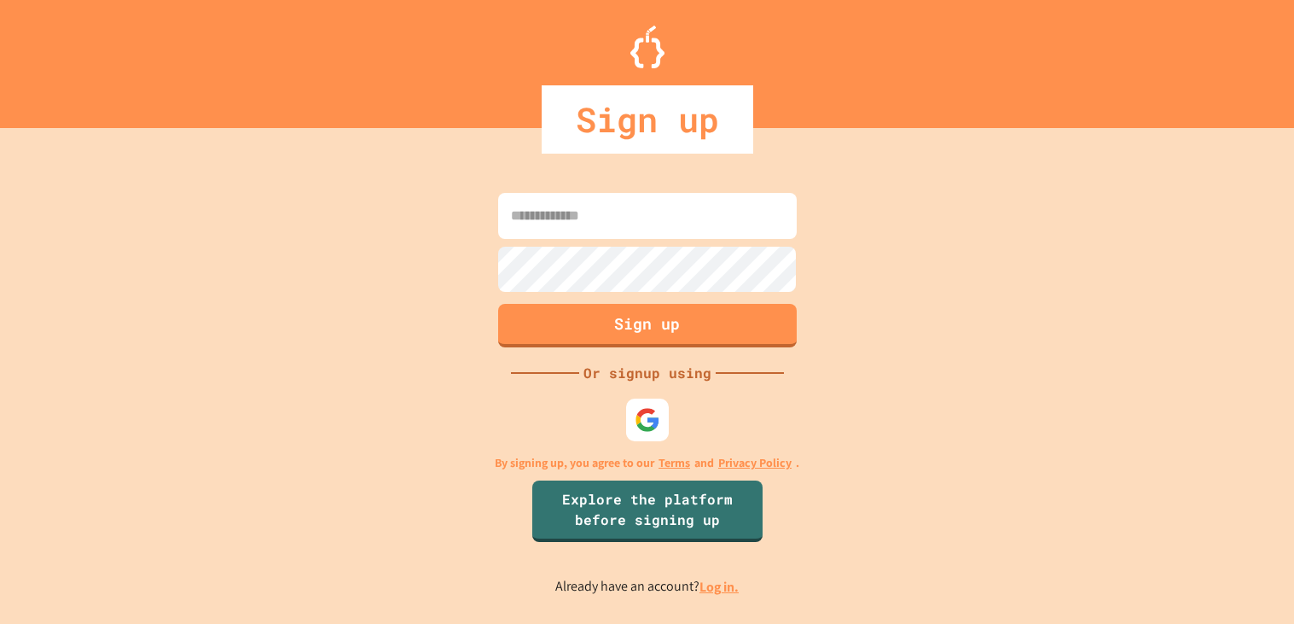
click at [570, 226] on input at bounding box center [647, 216] width 299 height 46
click at [646, 425] on img at bounding box center [647, 420] width 28 height 28
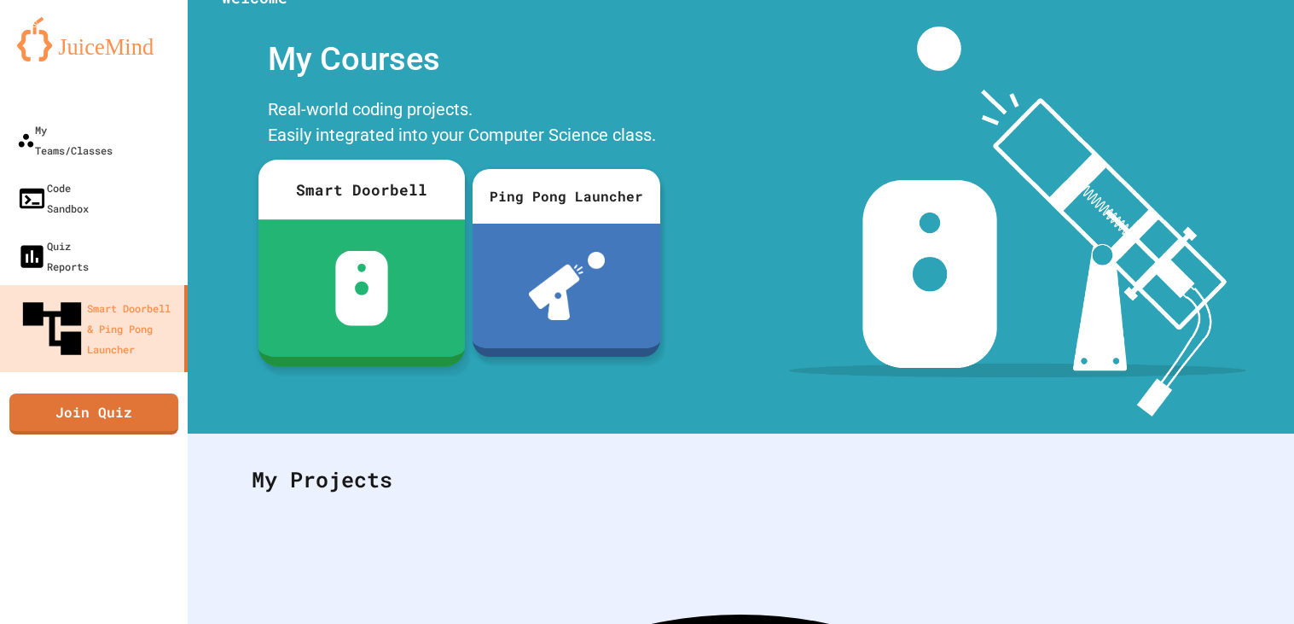
scroll to position [37, 0]
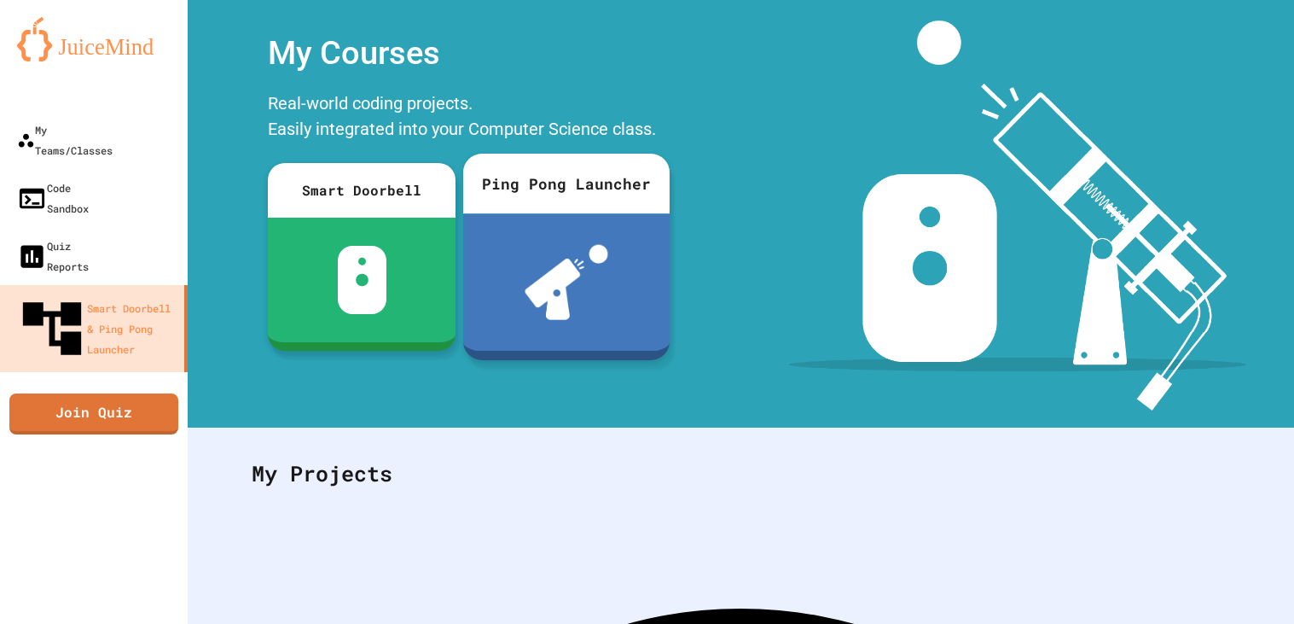
click at [473, 182] on div "Ping Pong Launcher" at bounding box center [566, 184] width 206 height 60
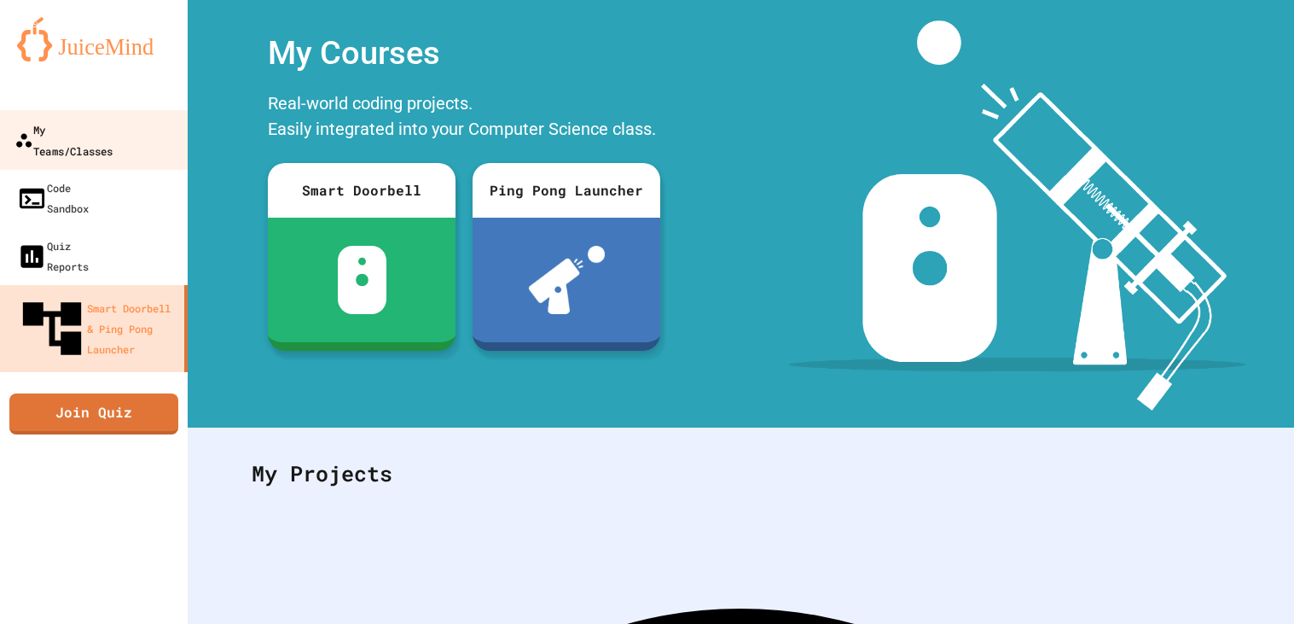
click at [76, 132] on div "My Teams/Classes" at bounding box center [64, 140] width 98 height 42
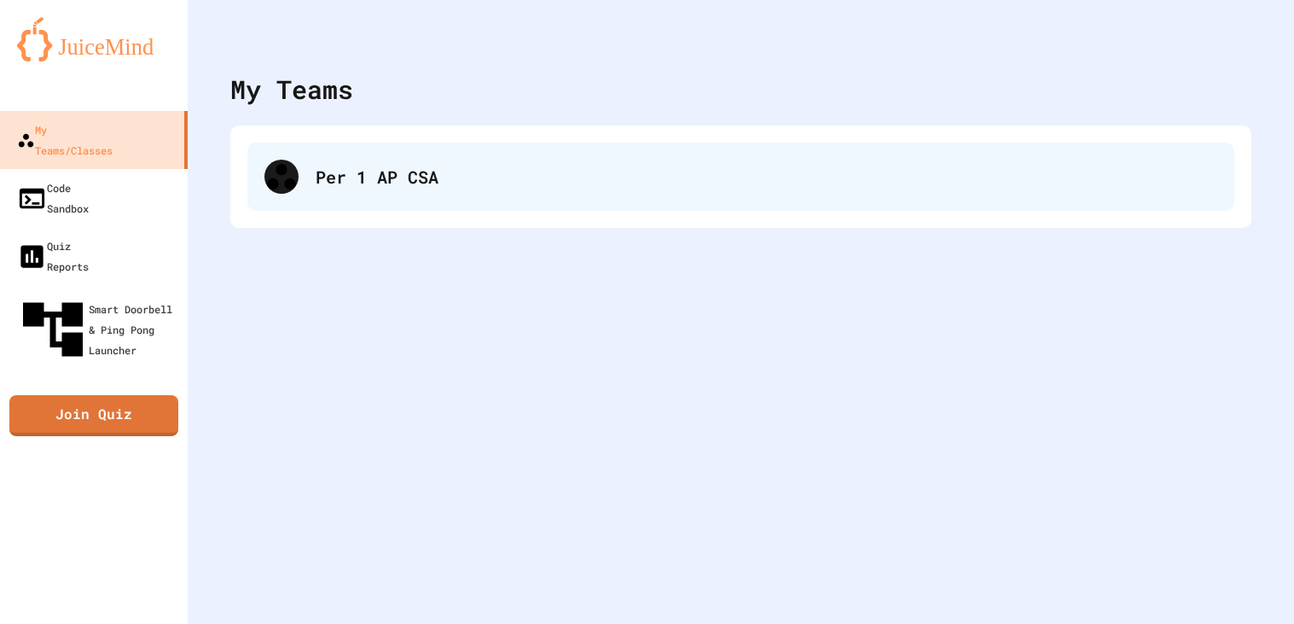
click at [506, 192] on div "Per 1 AP CSA" at bounding box center [740, 176] width 987 height 68
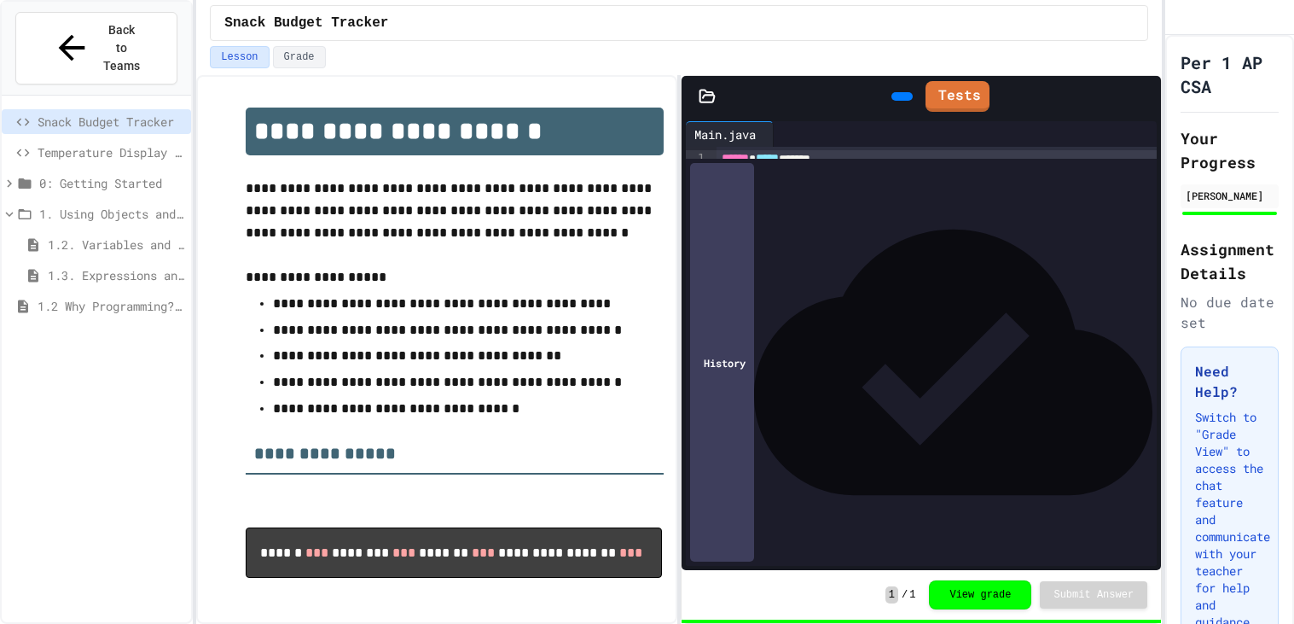
click at [150, 266] on span "1.3. Expressions and Output [New]" at bounding box center [116, 275] width 137 height 18
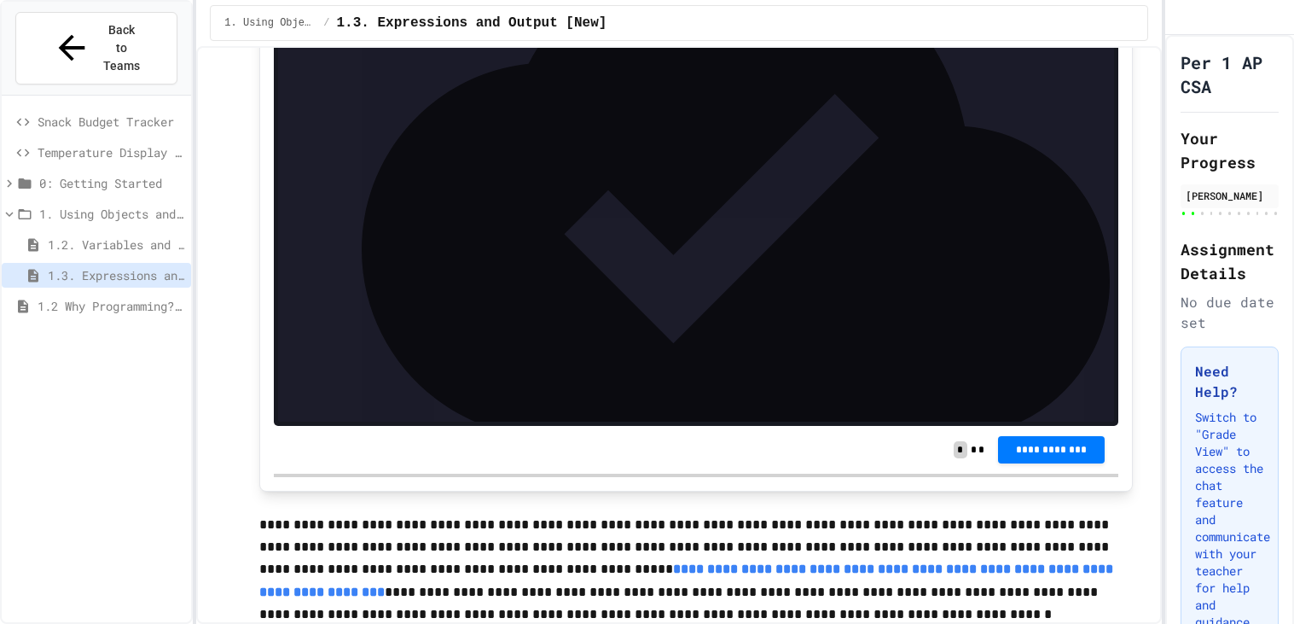
scroll to position [2968, 0]
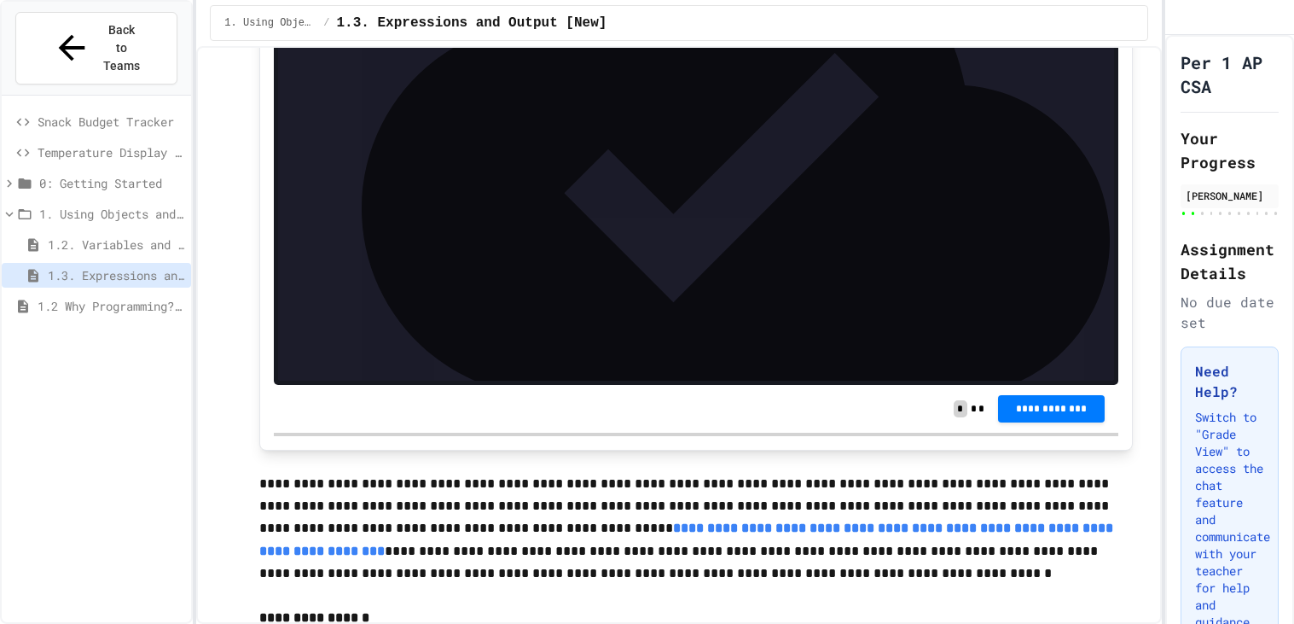
click at [426, 623] on div at bounding box center [647, 625] width 1294 height 0
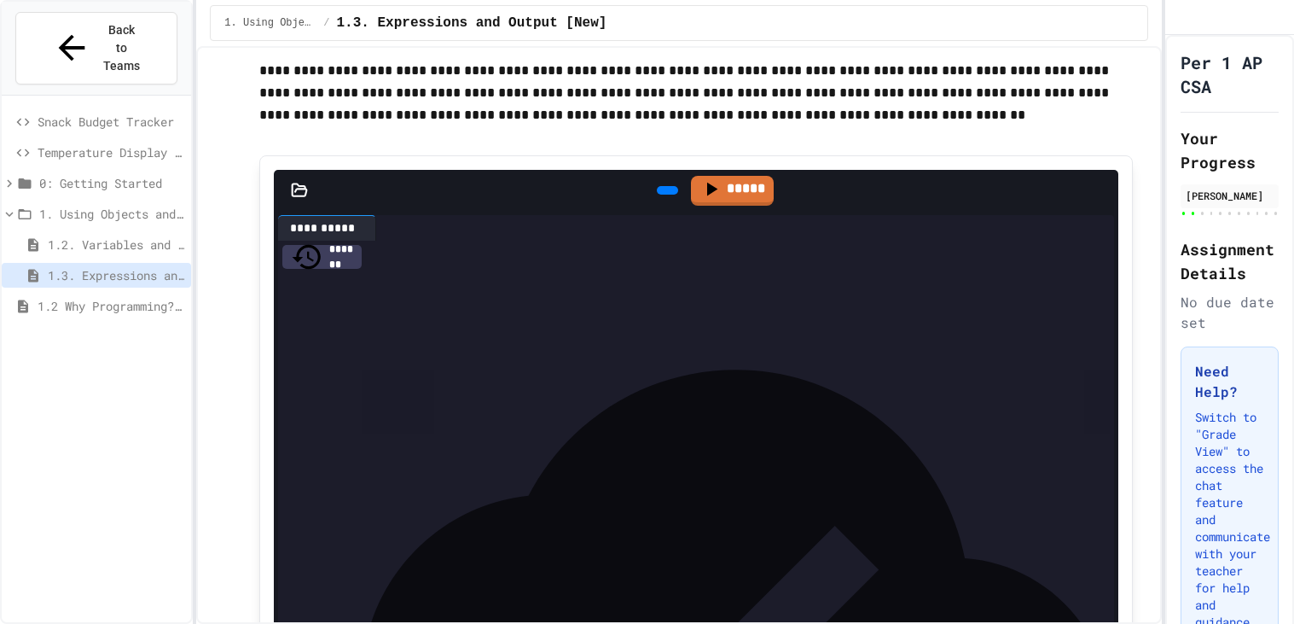
scroll to position [2498, 0]
